Goal: Task Accomplishment & Management: Manage account settings

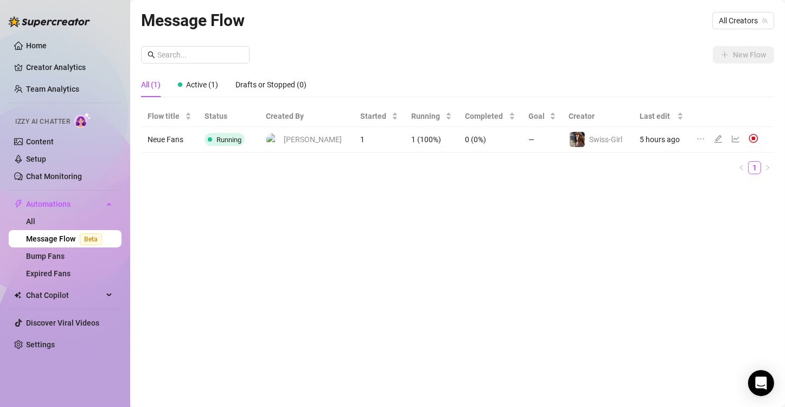
click at [322, 323] on div "Message Flow All Creators New Flow All (1) Active (1) Drafts or Stopped (0) Flo…" at bounding box center [457, 191] width 633 height 367
click at [714, 137] on icon "edit" at bounding box center [718, 139] width 9 height 9
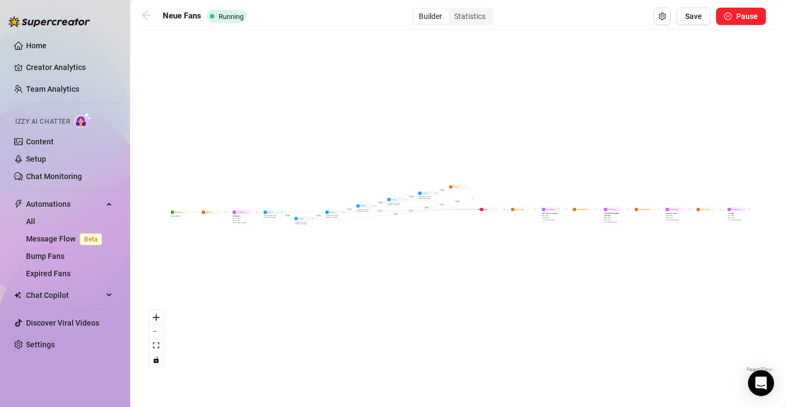
click at [144, 14] on icon "arrow-left" at bounding box center [146, 15] width 9 height 9
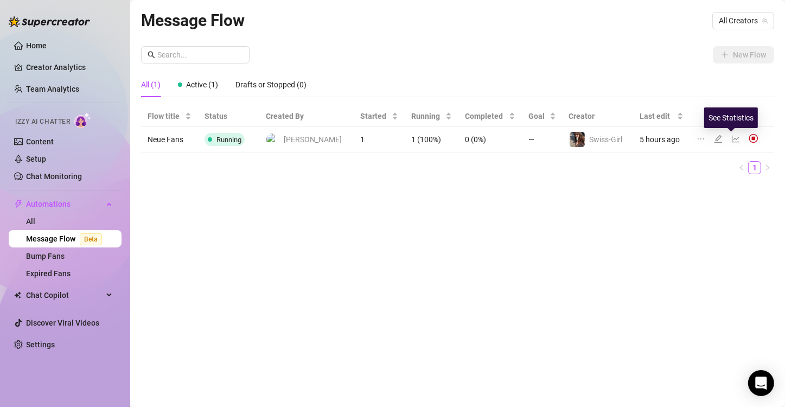
click at [733, 139] on icon "line-chart" at bounding box center [736, 139] width 9 height 9
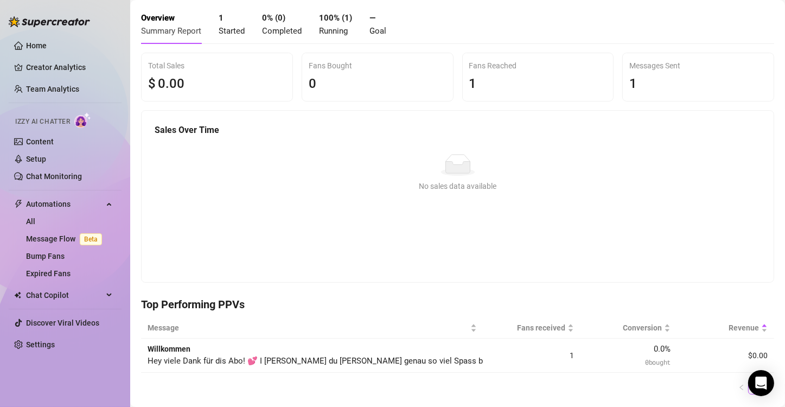
scroll to position [26, 0]
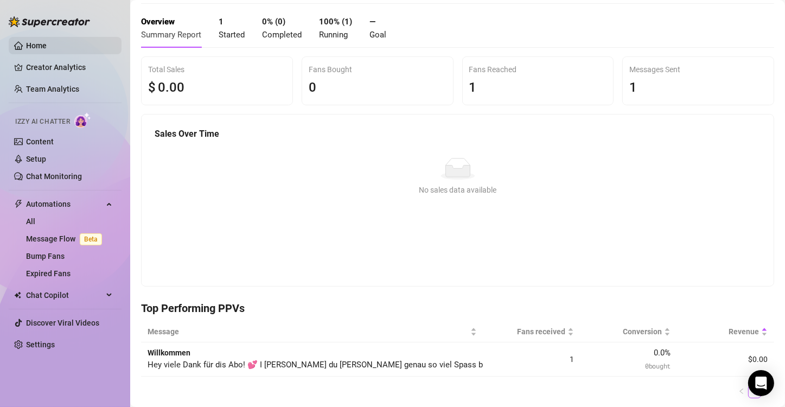
click at [26, 43] on link "Home" at bounding box center [36, 45] width 21 height 9
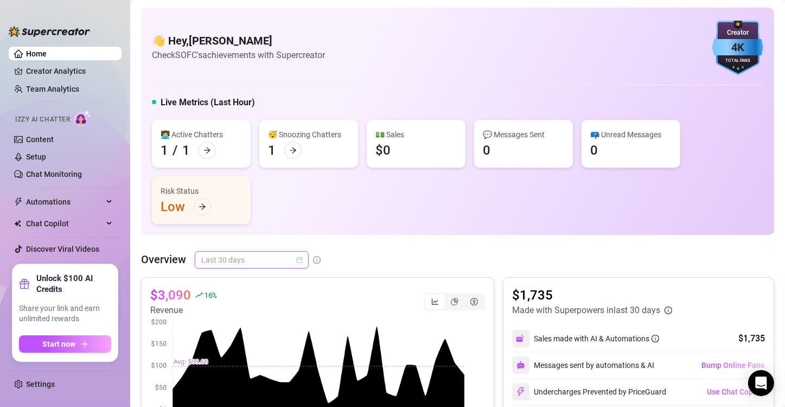
click at [265, 259] on span "Last 30 days" at bounding box center [251, 260] width 101 height 16
drag, startPoint x: 47, startPoint y: 279, endPoint x: 69, endPoint y: 306, distance: 35.1
click at [69, 306] on div "Unlock $100 AI Credits Share your link and earn unlimited rewards Start now" at bounding box center [65, 313] width 92 height 80
click at [69, 306] on span "Share your link and earn unlimited rewards" at bounding box center [65, 313] width 92 height 21
drag, startPoint x: 59, startPoint y: 284, endPoint x: 87, endPoint y: 282, distance: 28.8
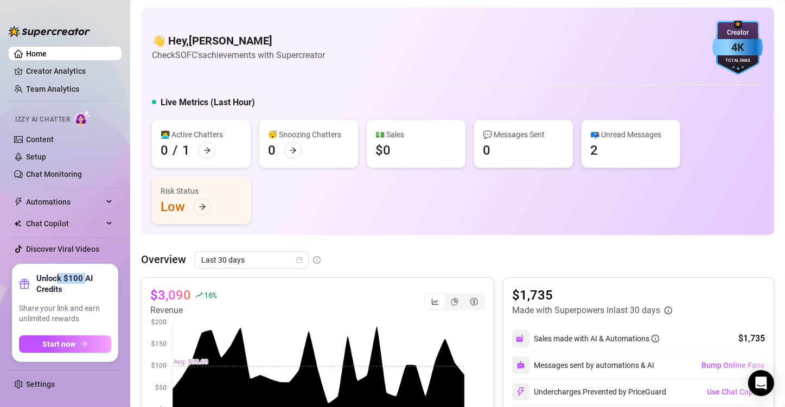
click at [87, 282] on strong "Unlock $100 AI Credits" at bounding box center [73, 284] width 75 height 22
click at [64, 348] on span "Start now" at bounding box center [59, 344] width 33 height 9
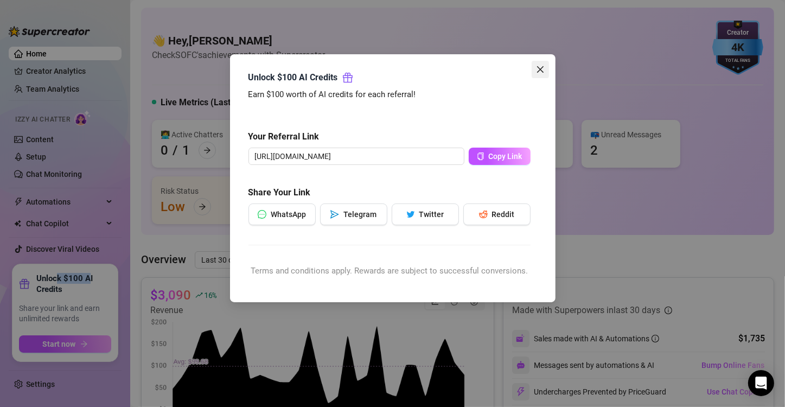
click at [391, 69] on icon "close" at bounding box center [540, 69] width 7 height 7
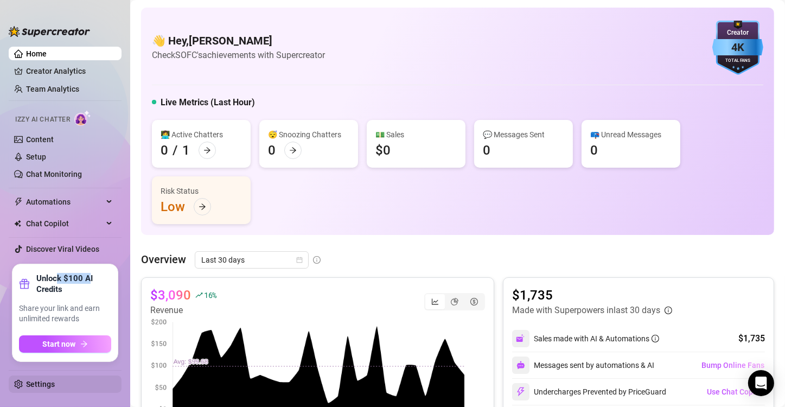
click at [47, 382] on link "Settings" at bounding box center [40, 384] width 29 height 9
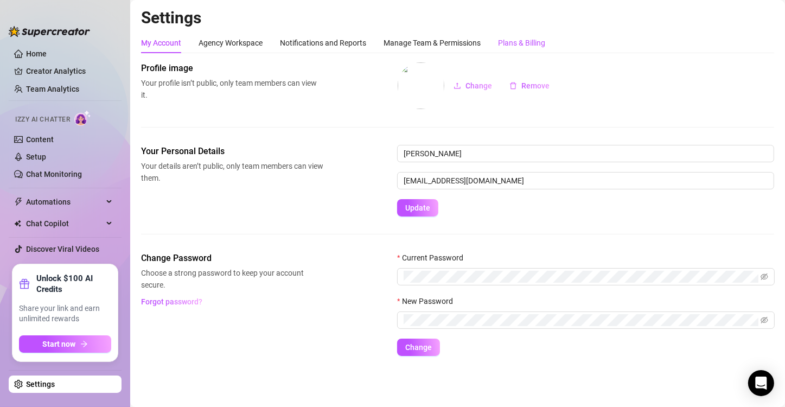
click at [391, 48] on div "Plans & Billing" at bounding box center [521, 43] width 47 height 12
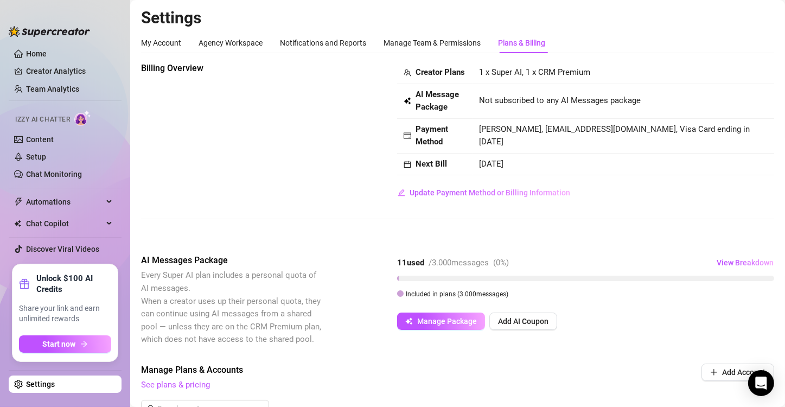
click at [348, 118] on div "Billing Overview Creator Plans 1 x Super AI, 1 x CRM Premium AI Message Package…" at bounding box center [457, 131] width 633 height 139
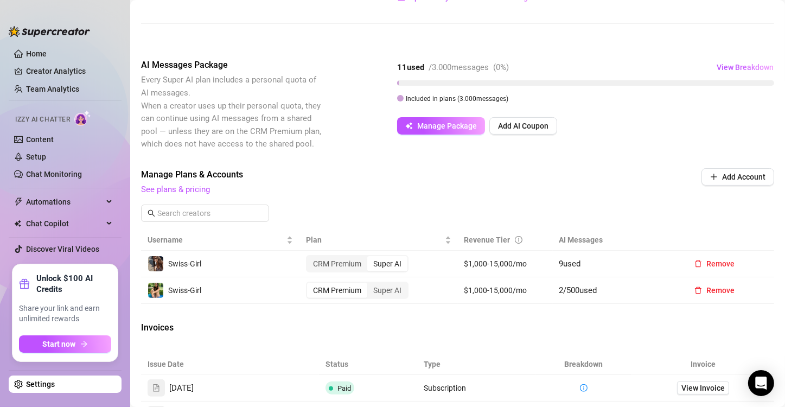
scroll to position [217, 0]
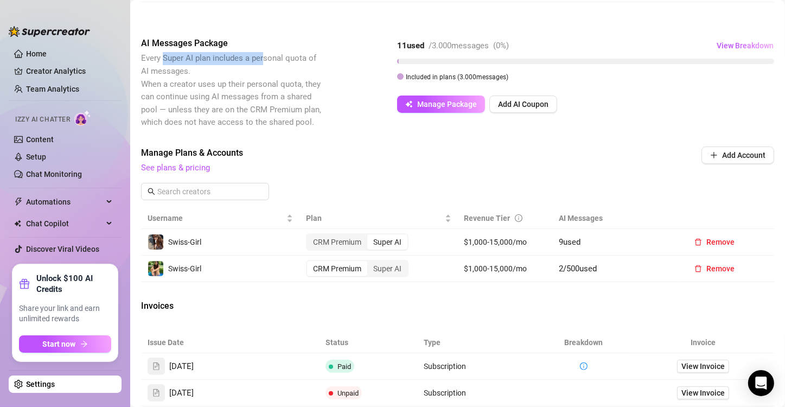
drag, startPoint x: 163, startPoint y: 72, endPoint x: 263, endPoint y: 71, distance: 100.4
click at [263, 71] on span "Every Super AI plan includes a personal quota of AI messages. When a creator us…" at bounding box center [231, 90] width 180 height 74
drag, startPoint x: 154, startPoint y: 80, endPoint x: 203, endPoint y: 100, distance: 53.8
click at [203, 100] on span "Every Super AI plan includes a personal quota of AI messages. When a creator us…" at bounding box center [231, 90] width 180 height 74
click at [222, 98] on span "Every Super AI plan includes a personal quota of AI messages. When a creator us…" at bounding box center [231, 90] width 180 height 74
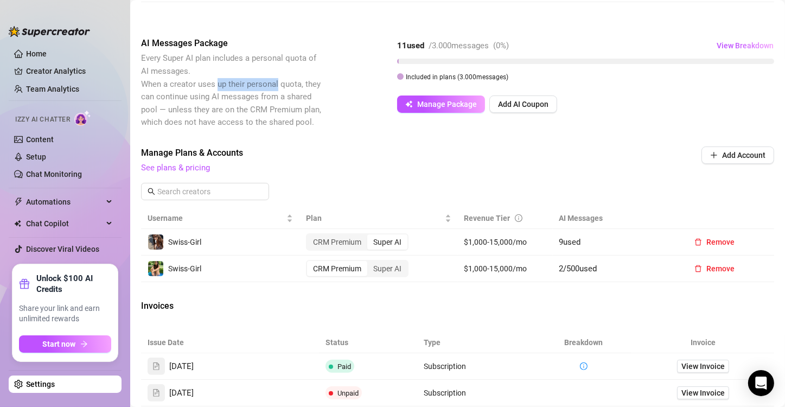
drag, startPoint x: 222, startPoint y: 98, endPoint x: 276, endPoint y: 93, distance: 53.9
click at [276, 93] on span "Every Super AI plan includes a personal quota of AI messages. When a creator us…" at bounding box center [231, 90] width 180 height 74
drag, startPoint x: 161, startPoint y: 108, endPoint x: 260, endPoint y: 109, distance: 99.3
click at [260, 109] on span "Every Super AI plan includes a personal quota of AI messages. When a creator us…" at bounding box center [231, 90] width 180 height 74
drag, startPoint x: 189, startPoint y: 124, endPoint x: 276, endPoint y: 122, distance: 87.4
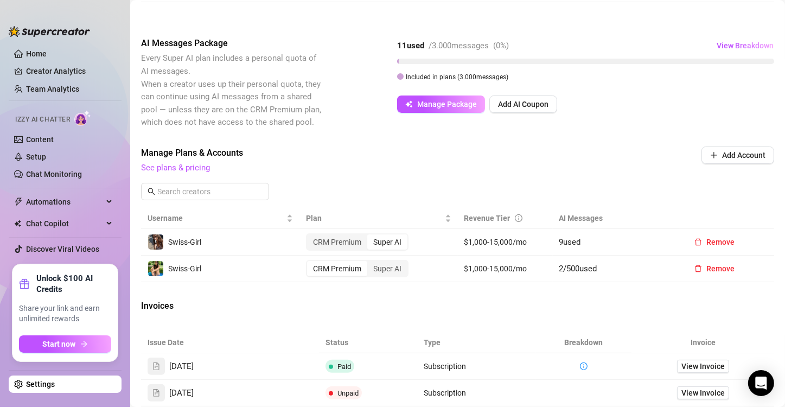
click at [276, 122] on span "Every Super AI plan includes a personal quota of AI messages. When a creator us…" at bounding box center [231, 90] width 180 height 74
drag, startPoint x: 150, startPoint y: 137, endPoint x: 266, endPoint y: 138, distance: 115.6
click at [266, 127] on span "Every Super AI plan includes a personal quota of AI messages. When a creator us…" at bounding box center [231, 90] width 180 height 74
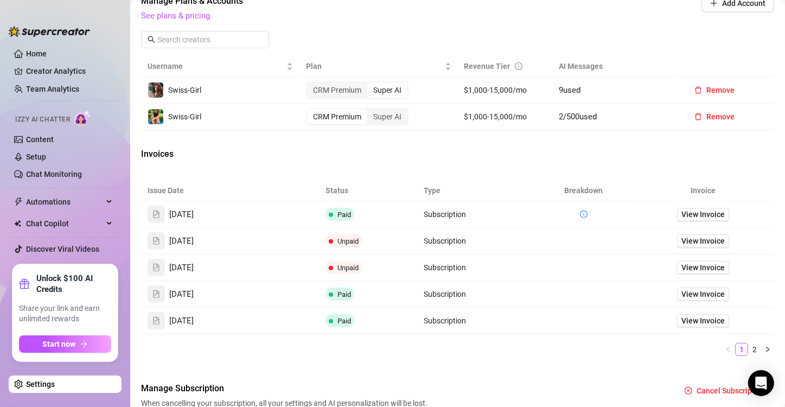
scroll to position [391, 0]
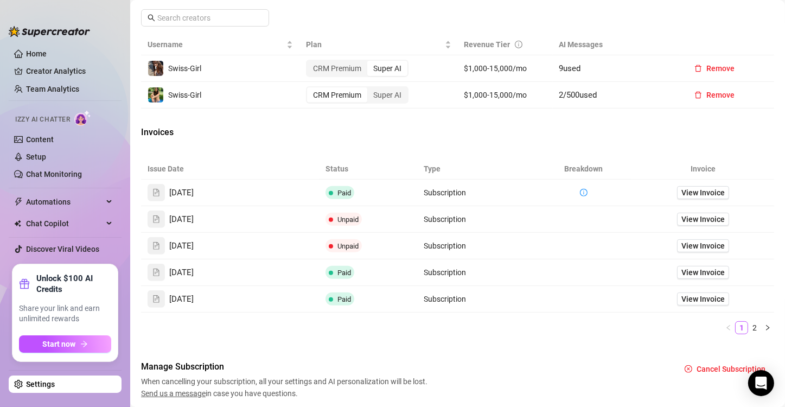
click at [391, 136] on div "Billing Overview Creator Plans 1 x Super AI, 1 x CRM Premium AI Message Package…" at bounding box center [457, 35] width 633 height 728
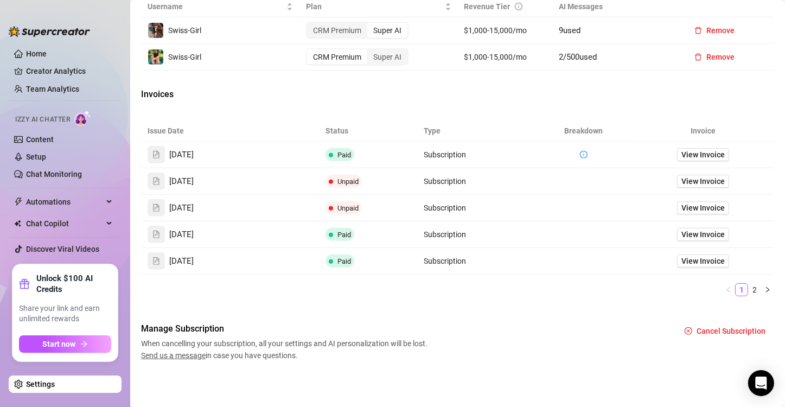
scroll to position [440, 0]
click at [391, 287] on icon "right" at bounding box center [768, 290] width 7 height 7
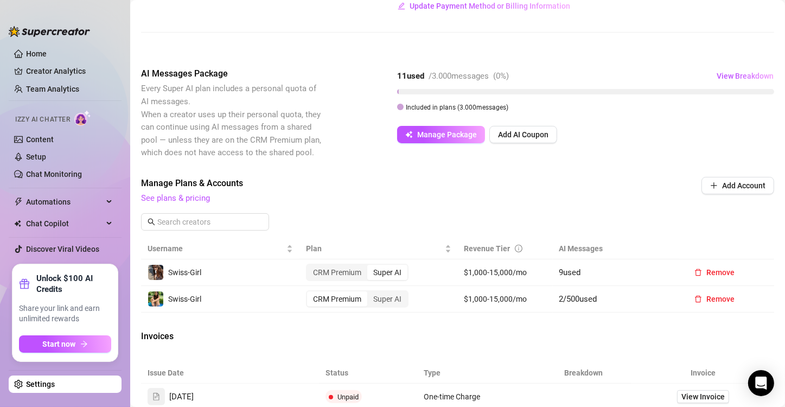
scroll to position [160, 0]
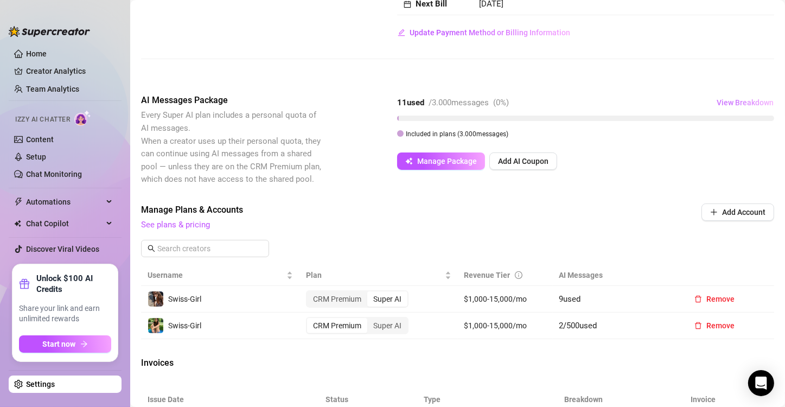
click at [391, 107] on span "View Breakdown" at bounding box center [745, 102] width 57 height 9
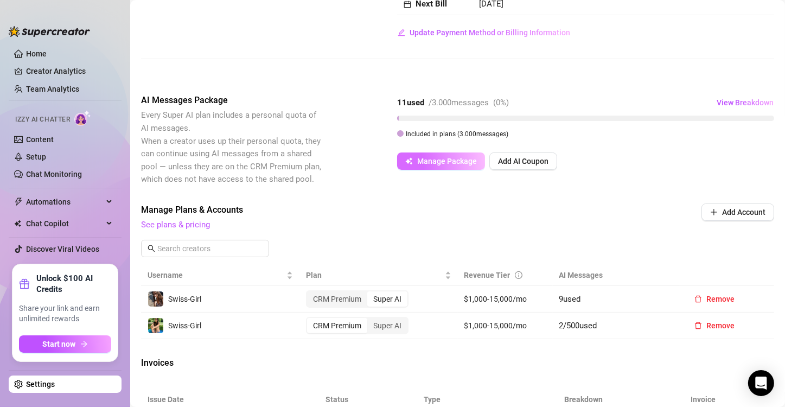
click at [391, 166] on span "Manage Package" at bounding box center [447, 161] width 60 height 9
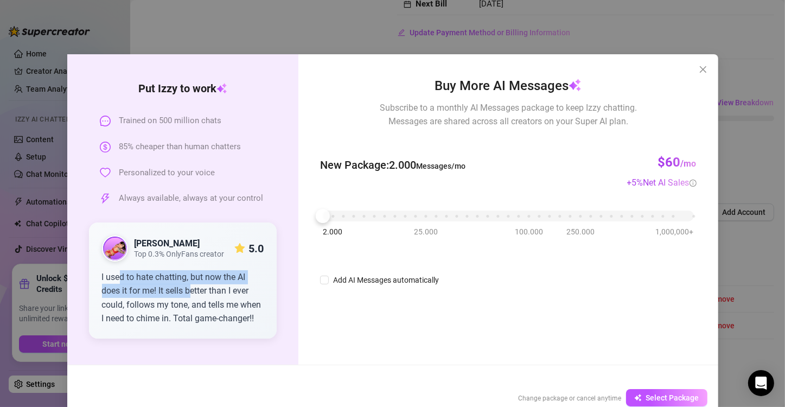
drag, startPoint x: 117, startPoint y: 276, endPoint x: 189, endPoint y: 296, distance: 75.6
click at [189, 296] on div "I used to hate chatting, but now the AI does it for me! It sells better than I …" at bounding box center [183, 297] width 162 height 55
drag, startPoint x: 104, startPoint y: 304, endPoint x: 192, endPoint y: 305, distance: 87.4
click at [192, 305] on div "I used to hate chatting, but now the AI does it for me! It sells better than I …" at bounding box center [183, 297] width 162 height 55
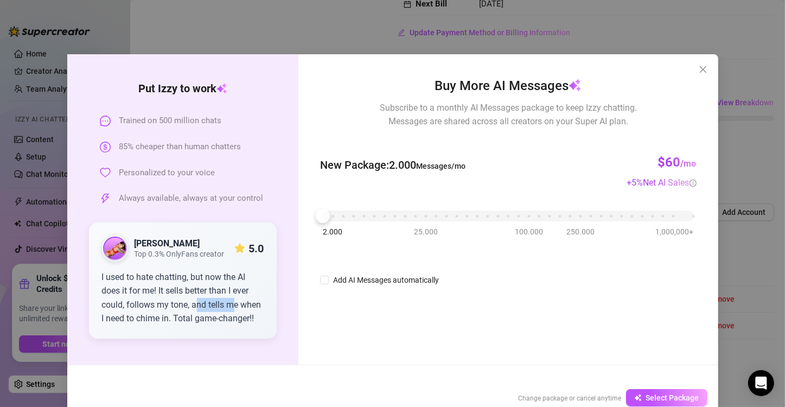
drag, startPoint x: 192, startPoint y: 305, endPoint x: 232, endPoint y: 306, distance: 40.7
click at [232, 306] on div "I used to hate chatting, but now the AI does it for me! It sells better than I …" at bounding box center [183, 297] width 162 height 55
drag, startPoint x: 117, startPoint y: 321, endPoint x: 186, endPoint y: 322, distance: 68.4
click at [186, 322] on div "I used to hate chatting, but now the AI does it for me! It sells better than I …" at bounding box center [183, 297] width 162 height 55
drag, startPoint x: 203, startPoint y: 322, endPoint x: 253, endPoint y: 324, distance: 50.0
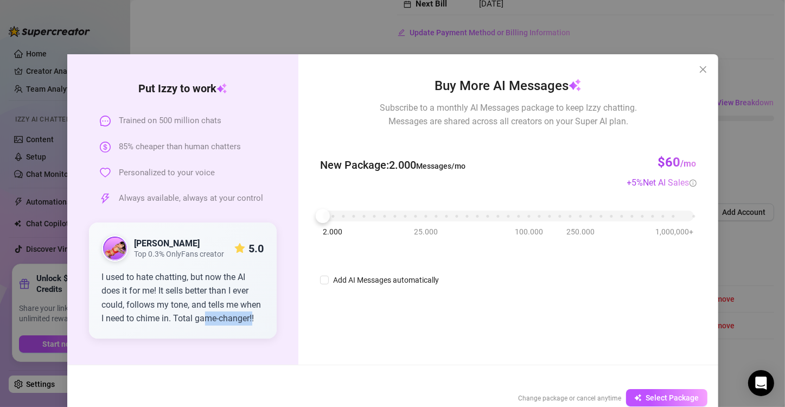
click at [253, 324] on div "I used to hate chatting, but now the AI does it for me! It sells better than I …" at bounding box center [183, 297] width 162 height 55
click at [263, 323] on div "[PERSON_NAME] Top 0.3% OnlyFans creator 5.0 I used to hate chatting, but now th…" at bounding box center [183, 280] width 188 height 116
click at [391, 67] on icon "close" at bounding box center [703, 69] width 9 height 9
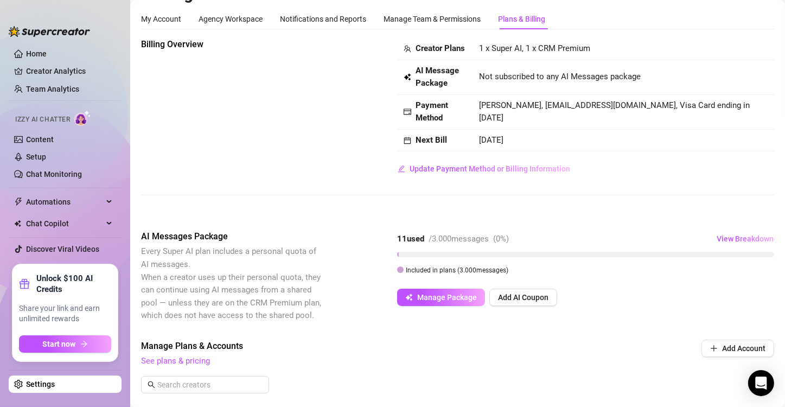
scroll to position [0, 0]
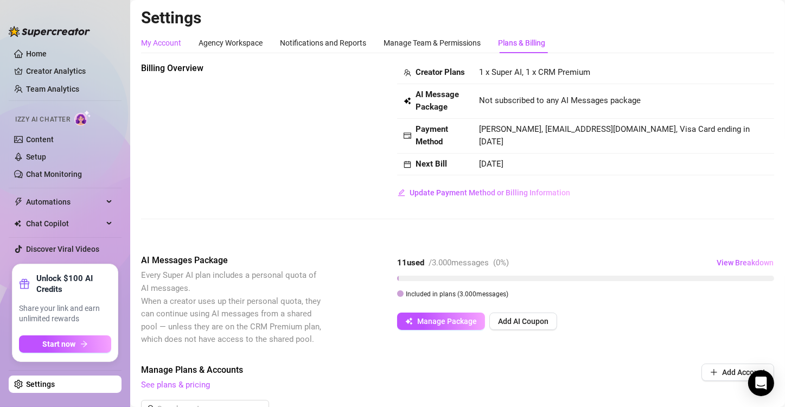
click at [151, 43] on div "My Account" at bounding box center [161, 43] width 40 height 12
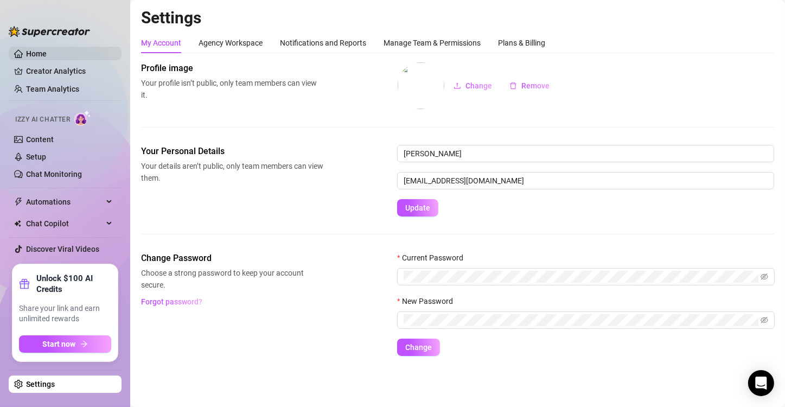
click at [32, 56] on link "Home" at bounding box center [36, 53] width 21 height 9
